Goal: Find contact information: Find contact information

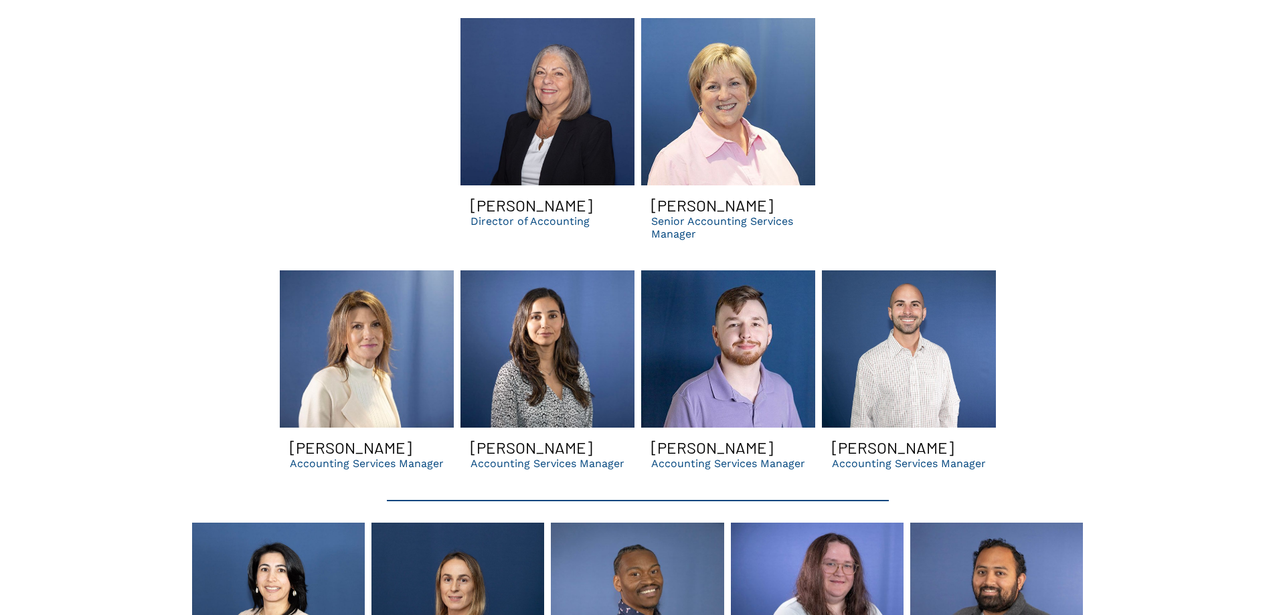
scroll to position [2664, 0]
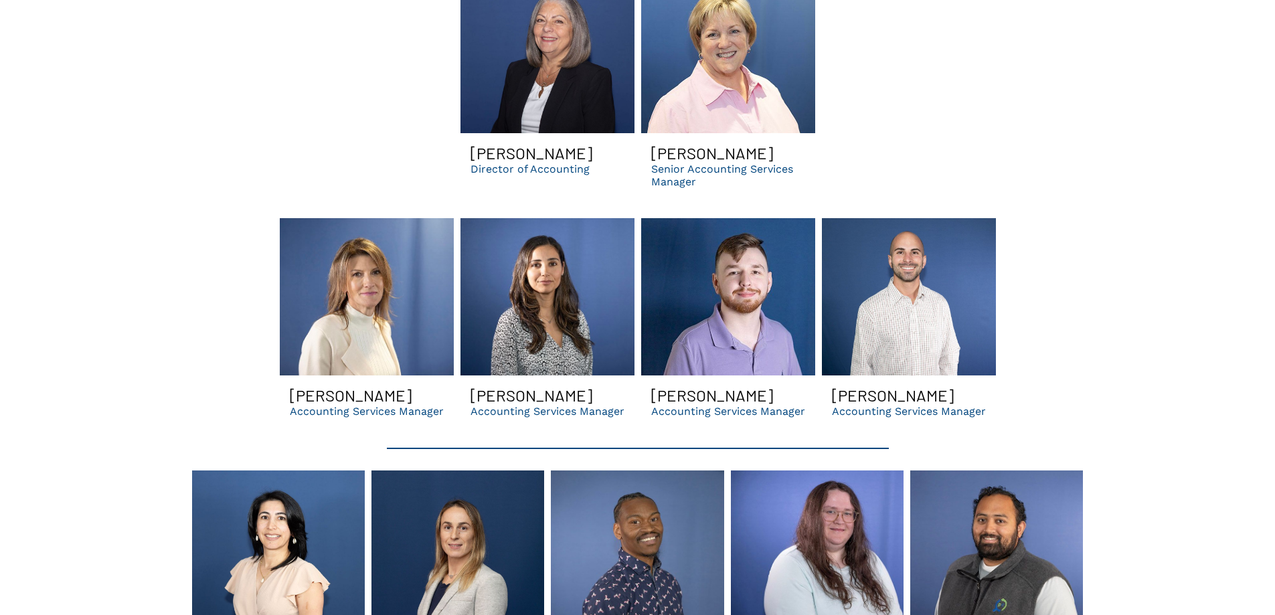
click at [330, 385] on h3 "[PERSON_NAME]" at bounding box center [351, 394] width 122 height 19
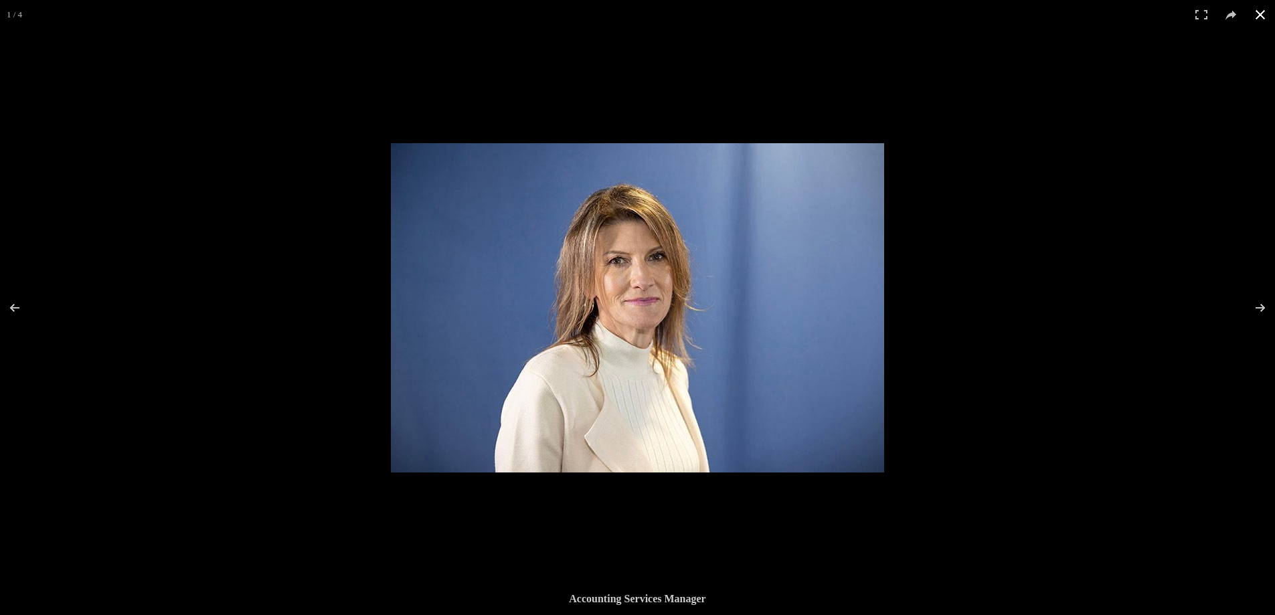
click at [1264, 11] on button at bounding box center [1259, 14] width 29 height 29
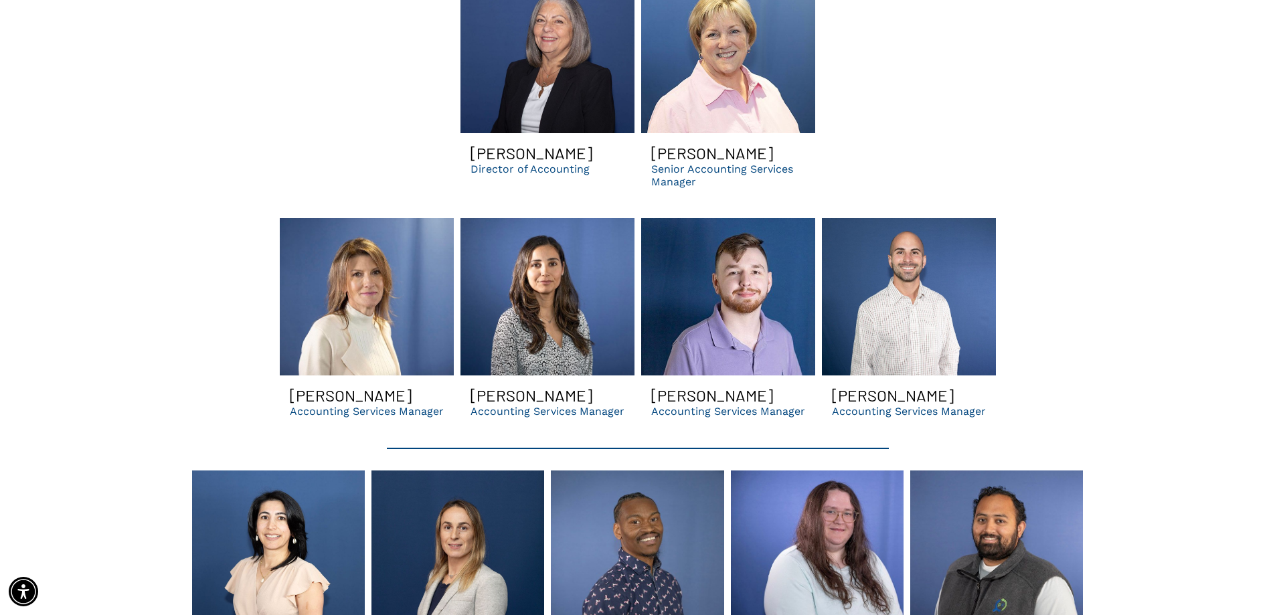
click at [396, 405] on p "Accounting Services Manager" at bounding box center [367, 411] width 154 height 13
